Goal: Information Seeking & Learning: Learn about a topic

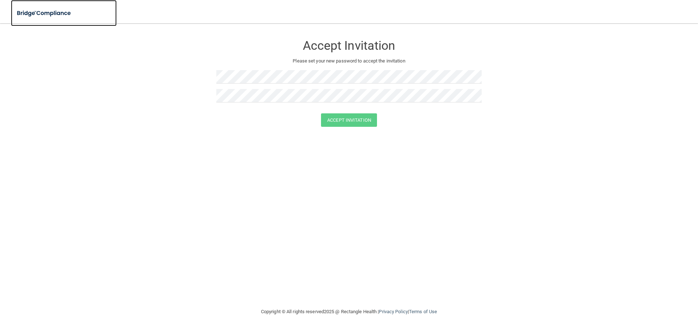
click at [15, 18] on img at bounding box center [44, 13] width 67 height 15
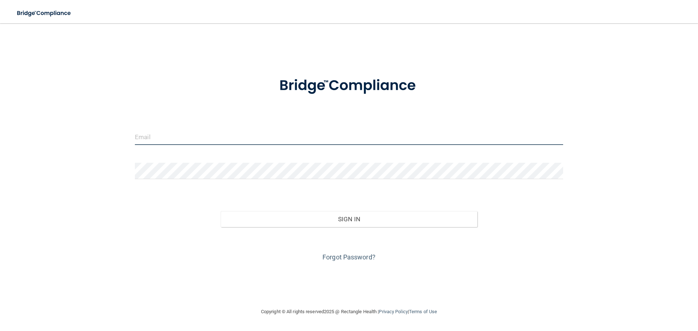
type input "[EMAIL_ADDRESS][DOMAIN_NAME]"
click at [202, 139] on input "[EMAIL_ADDRESS][DOMAIN_NAME]" at bounding box center [349, 137] width 428 height 16
type input "[EMAIL_ADDRESS][DOMAIN_NAME]"
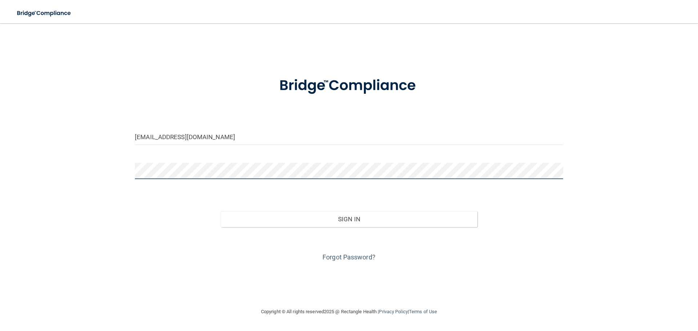
click at [221, 211] on button "Sign In" at bounding box center [349, 219] width 257 height 16
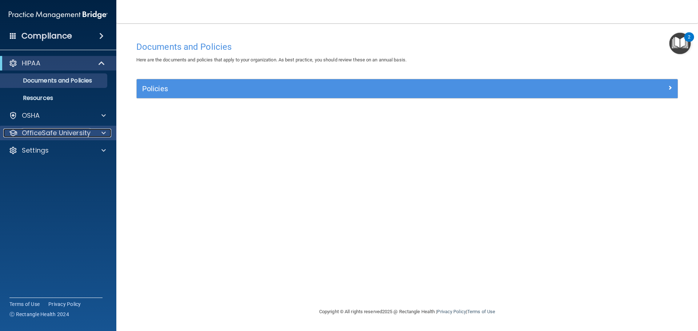
click at [84, 129] on p "OfficeSafe University" at bounding box center [56, 133] width 69 height 9
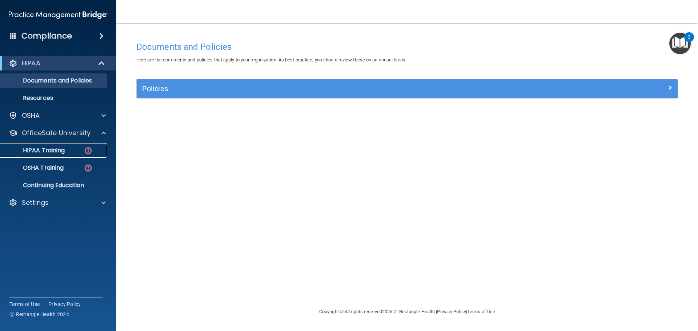
click at [69, 149] on div "HIPAA Training" at bounding box center [54, 150] width 99 height 7
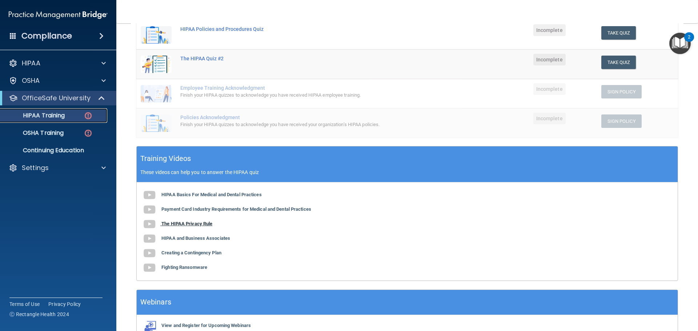
scroll to position [145, 0]
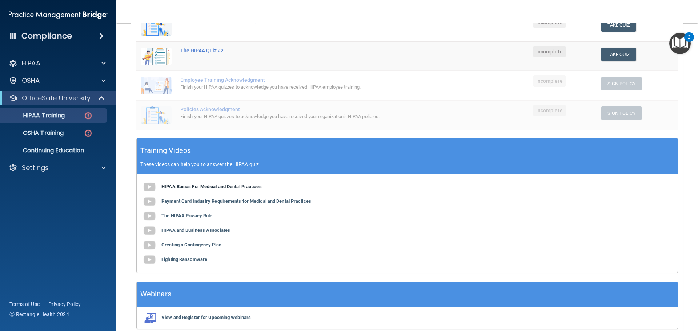
click at [203, 187] on b "HIPAA Basics For Medical and Dental Practices" at bounding box center [211, 186] width 100 height 5
